Goal: Transaction & Acquisition: Purchase product/service

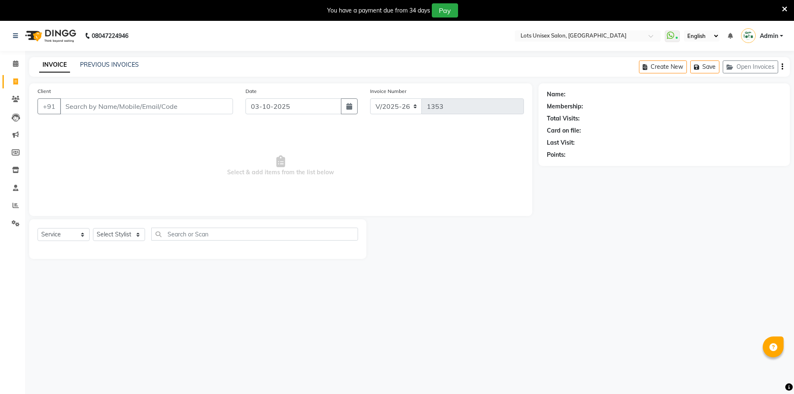
select select "7339"
select select "service"
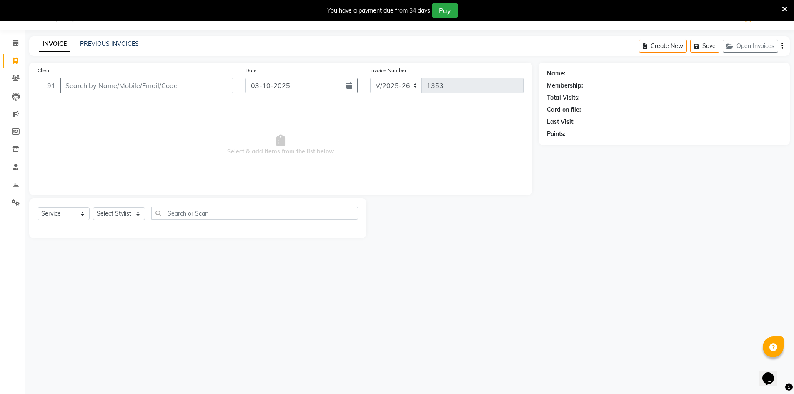
select select "66807"
click at [93, 207] on select "Select Stylist [PERSON_NAME] [PERSON_NAME] RITHU [PERSON_NAME]" at bounding box center [119, 213] width 52 height 13
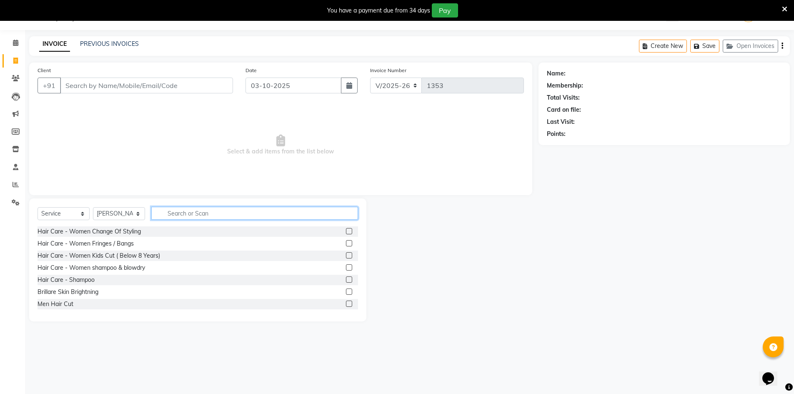
click at [186, 211] on input "text" at bounding box center [254, 213] width 207 height 13
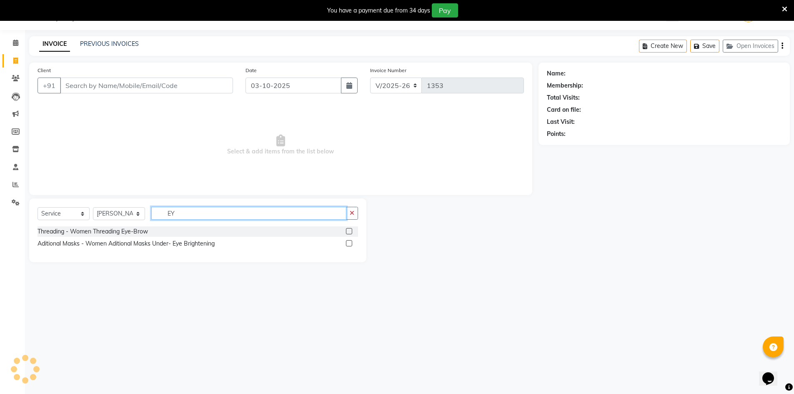
type input "EY"
click at [349, 232] on label at bounding box center [349, 231] width 6 height 6
click at [349, 232] on input "checkbox" at bounding box center [348, 231] width 5 height 5
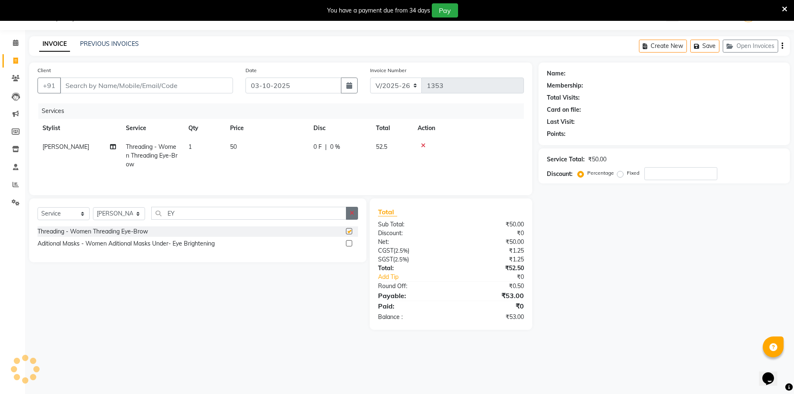
checkbox input "false"
click at [350, 214] on icon "button" at bounding box center [352, 213] width 5 height 6
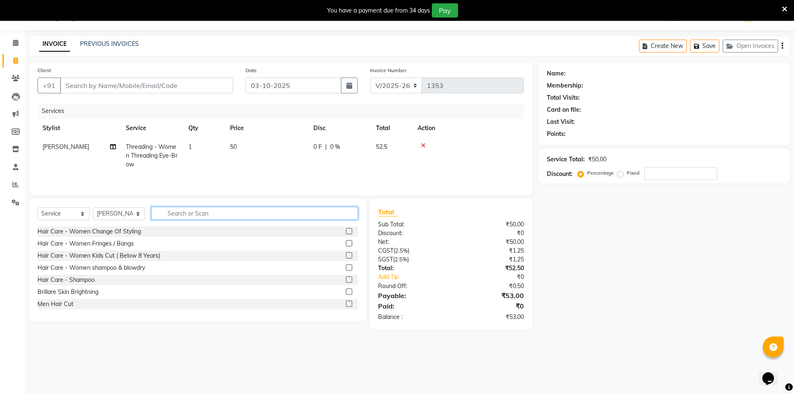
click at [280, 212] on input "text" at bounding box center [254, 213] width 207 height 13
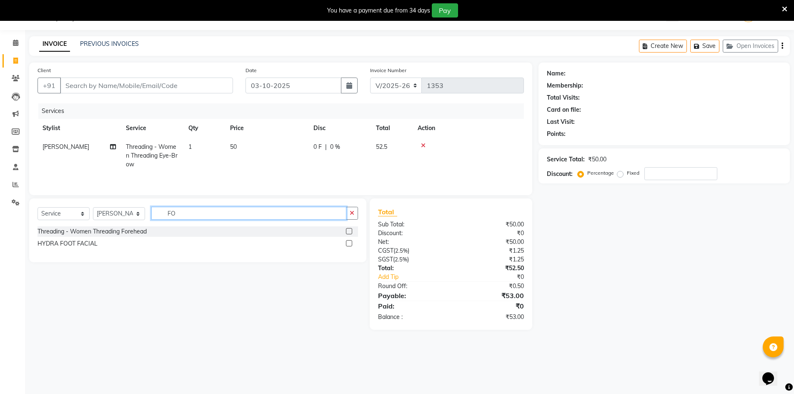
type input "FO"
click at [351, 230] on label at bounding box center [349, 231] width 6 height 6
click at [351, 230] on input "checkbox" at bounding box center [348, 231] width 5 height 5
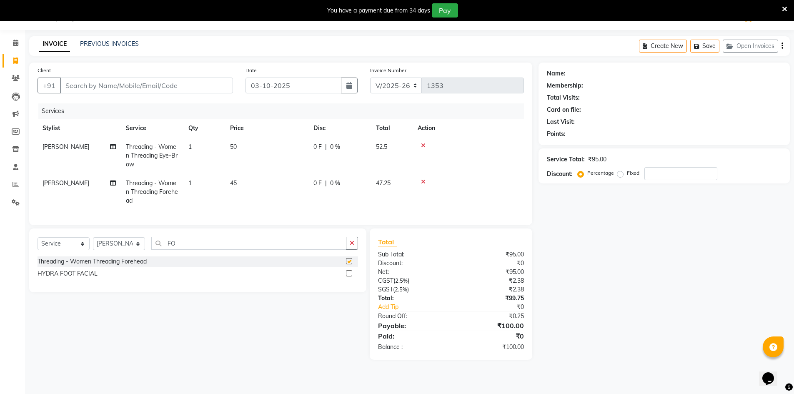
checkbox input "false"
click at [348, 250] on button "button" at bounding box center [352, 243] width 12 height 13
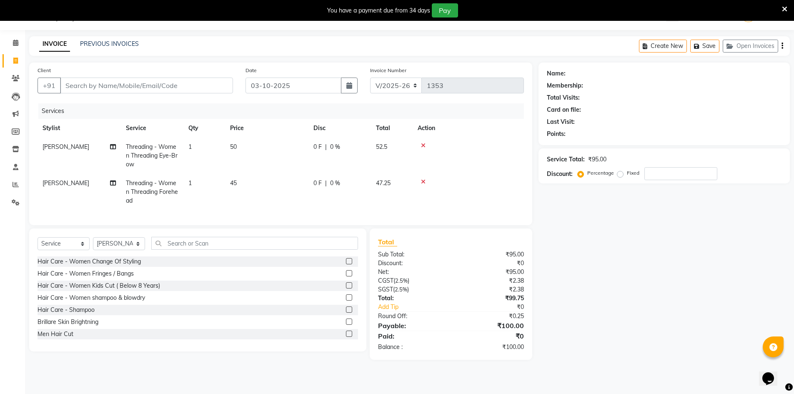
click at [279, 242] on div "Select Service Product Membership Package Voucher Prepaid Gift Card Select Styl…" at bounding box center [197, 290] width 337 height 123
click at [255, 244] on input "text" at bounding box center [254, 243] width 207 height 13
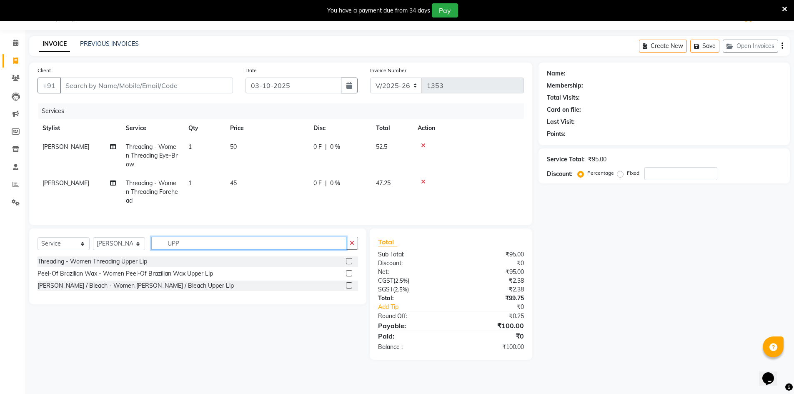
type input "UPP"
click at [351, 276] on label at bounding box center [349, 273] width 6 height 6
click at [351, 276] on input "checkbox" at bounding box center [348, 273] width 5 height 5
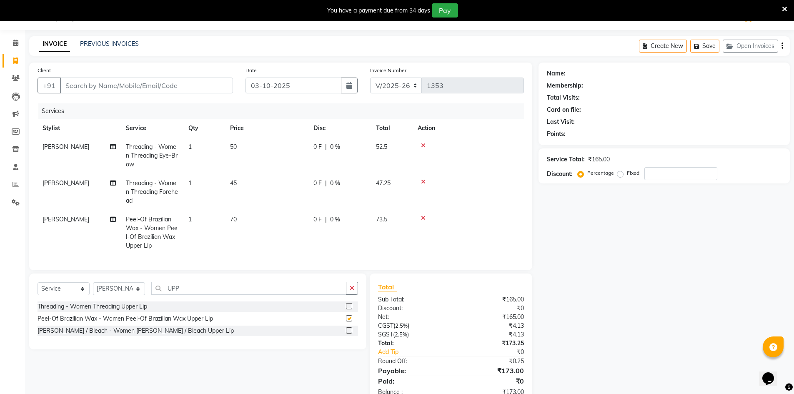
checkbox input "false"
click at [782, 46] on icon "button" at bounding box center [783, 46] width 2 height 0
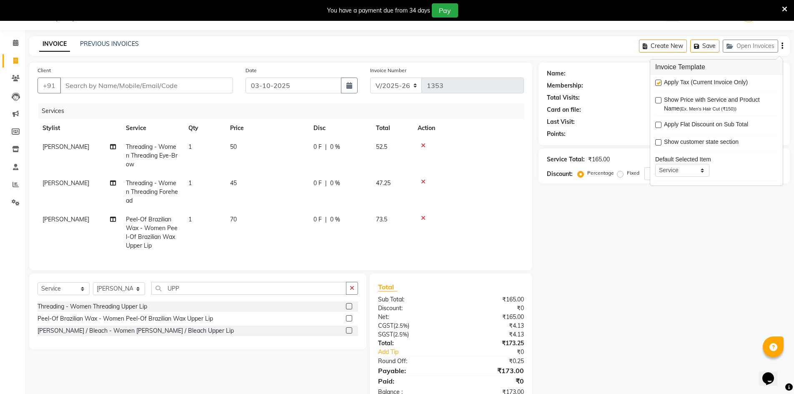
click at [672, 333] on div "Name: Membership: Total Visits: Card on file: Last Visit: Points: Service Total…" at bounding box center [668, 234] width 258 height 342
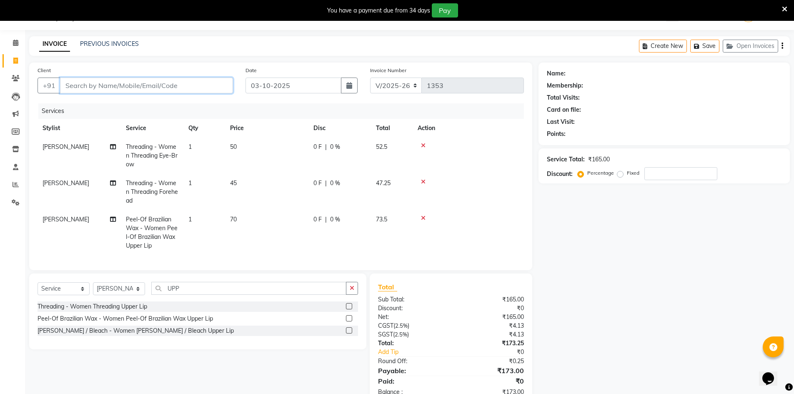
click at [116, 84] on input "Client" at bounding box center [146, 86] width 173 height 16
type input "9"
type input "0"
type input "9"
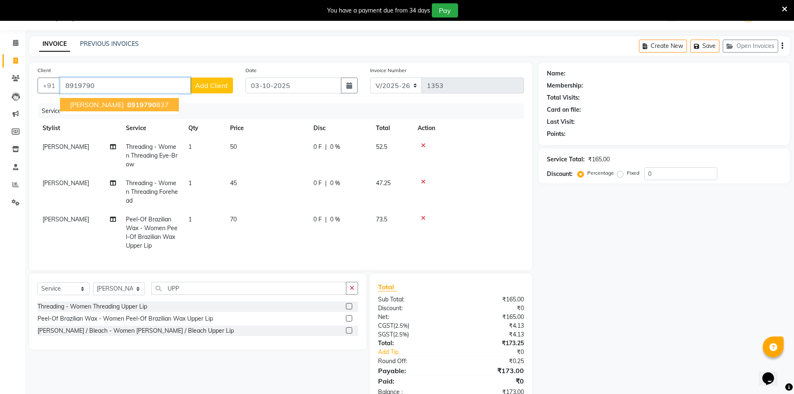
click at [150, 104] on ngb-highlight "8919790 837" at bounding box center [147, 104] width 43 height 8
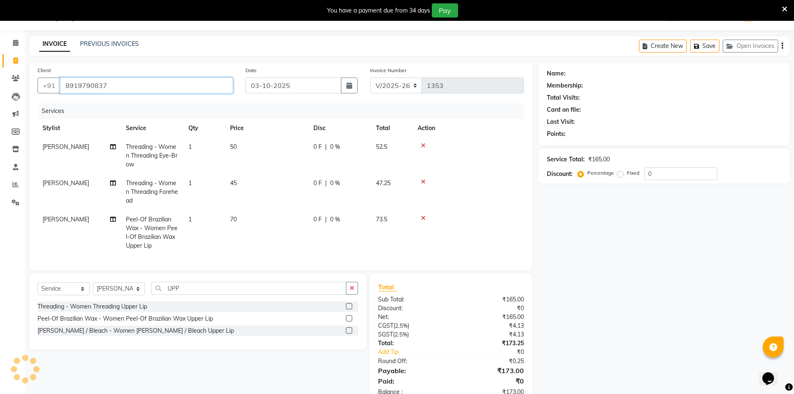
type input "8919790837"
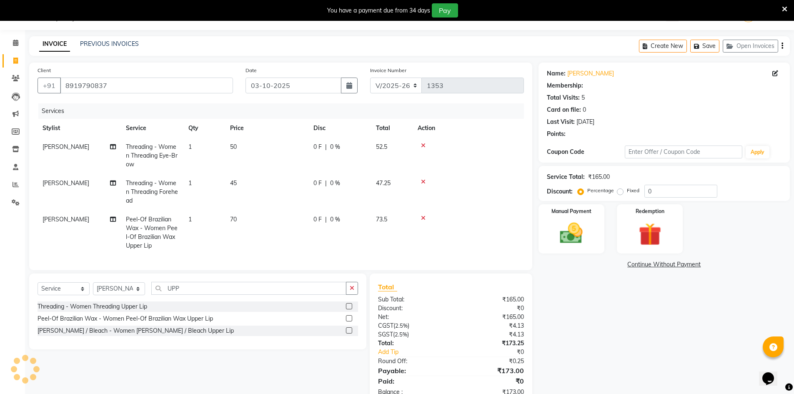
select select "1: Object"
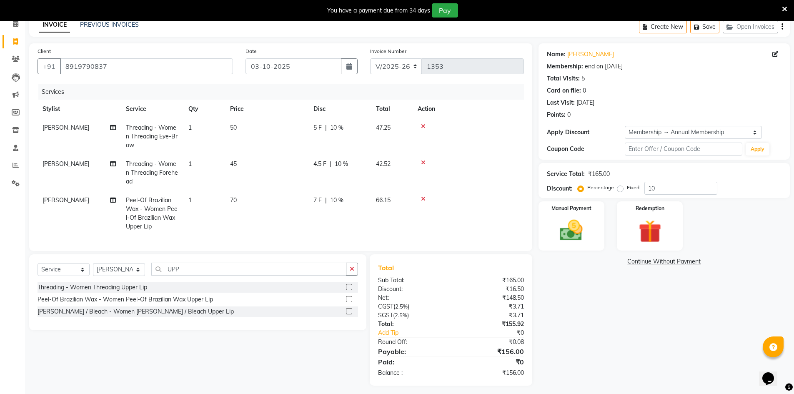
scroll to position [50, 0]
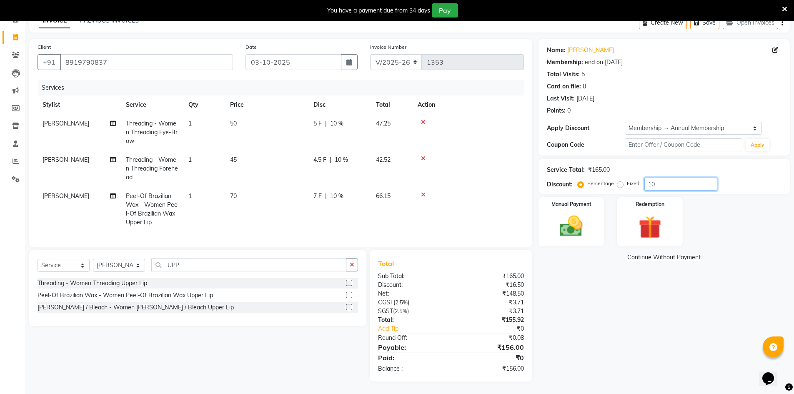
click at [681, 180] on input "10" at bounding box center [681, 184] width 73 height 13
type input "1"
click at [576, 314] on div "Name: [PERSON_NAME] Membership: end on [DATE] Total Visits: 5 Card on file: 0 L…" at bounding box center [668, 210] width 258 height 342
drag, startPoint x: 571, startPoint y: 216, endPoint x: 589, endPoint y: 224, distance: 19.8
click at [571, 217] on img at bounding box center [572, 226] width 38 height 27
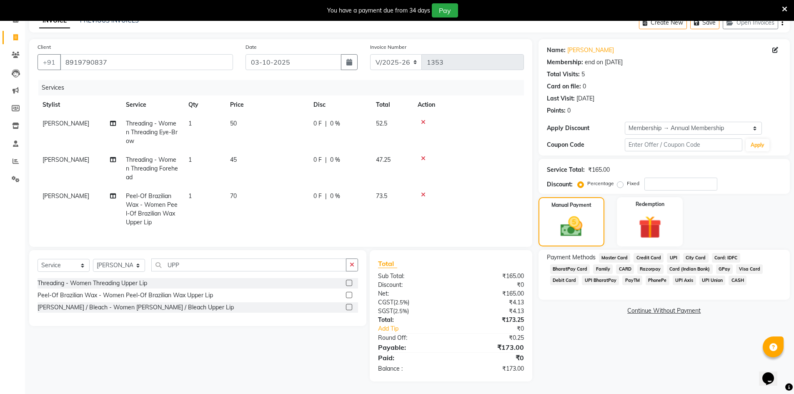
click at [675, 253] on span "UPI" at bounding box center [673, 258] width 13 height 10
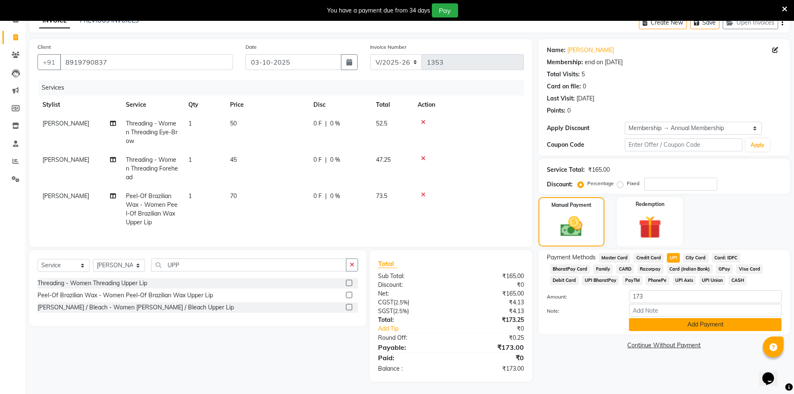
click at [692, 321] on button "Add Payment" at bounding box center [705, 324] width 153 height 13
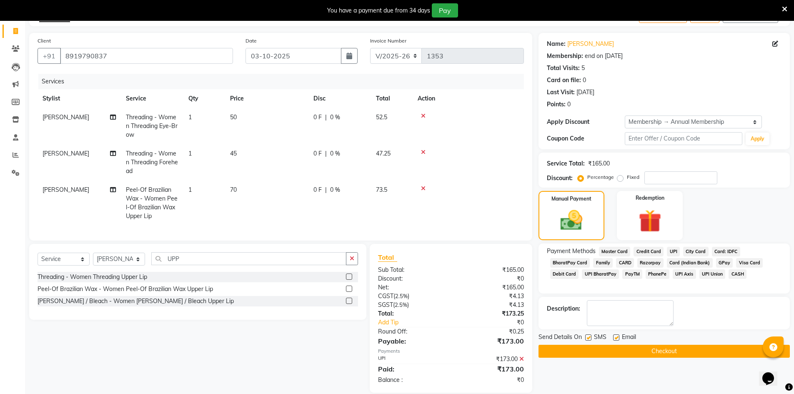
click at [676, 353] on button "Checkout" at bounding box center [664, 351] width 251 height 13
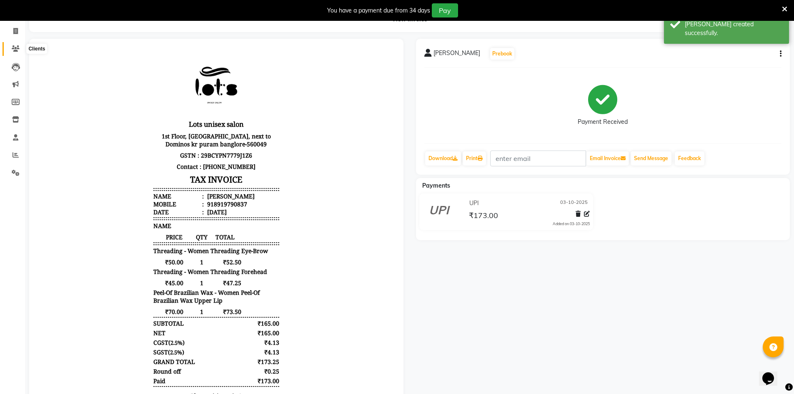
click at [14, 50] on icon at bounding box center [16, 48] width 8 height 6
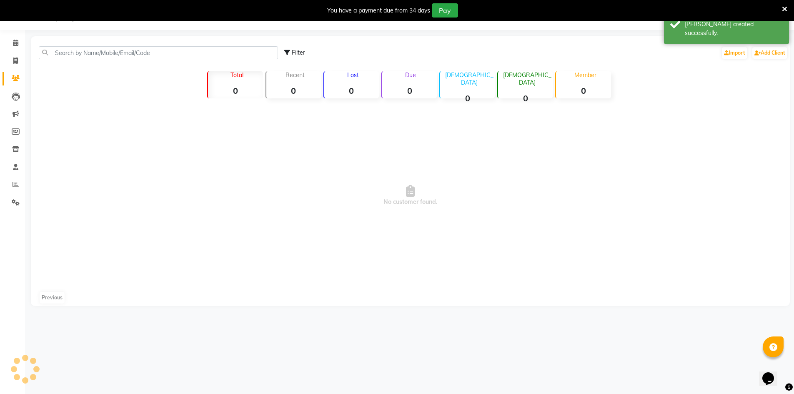
scroll to position [21, 0]
